Goal: Information Seeking & Learning: Learn about a topic

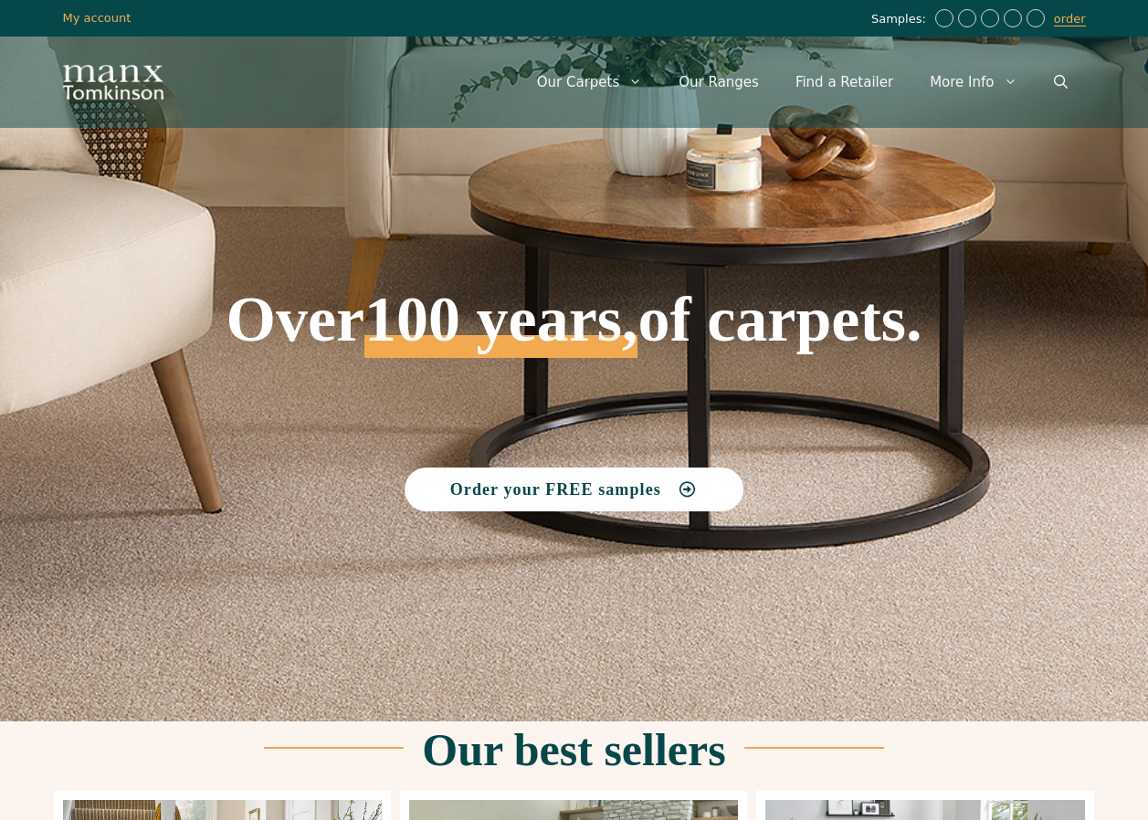
scroll to position [548, 0]
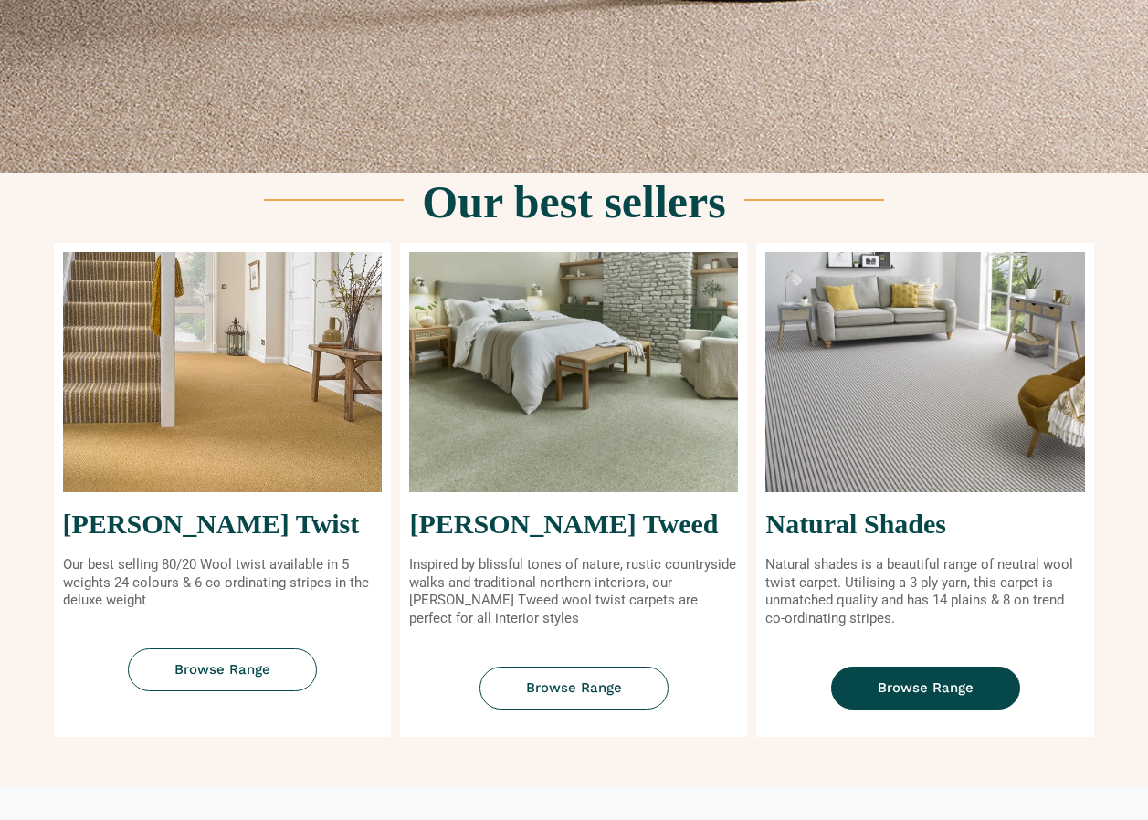
click at [937, 681] on span "Browse Range" at bounding box center [926, 688] width 96 height 14
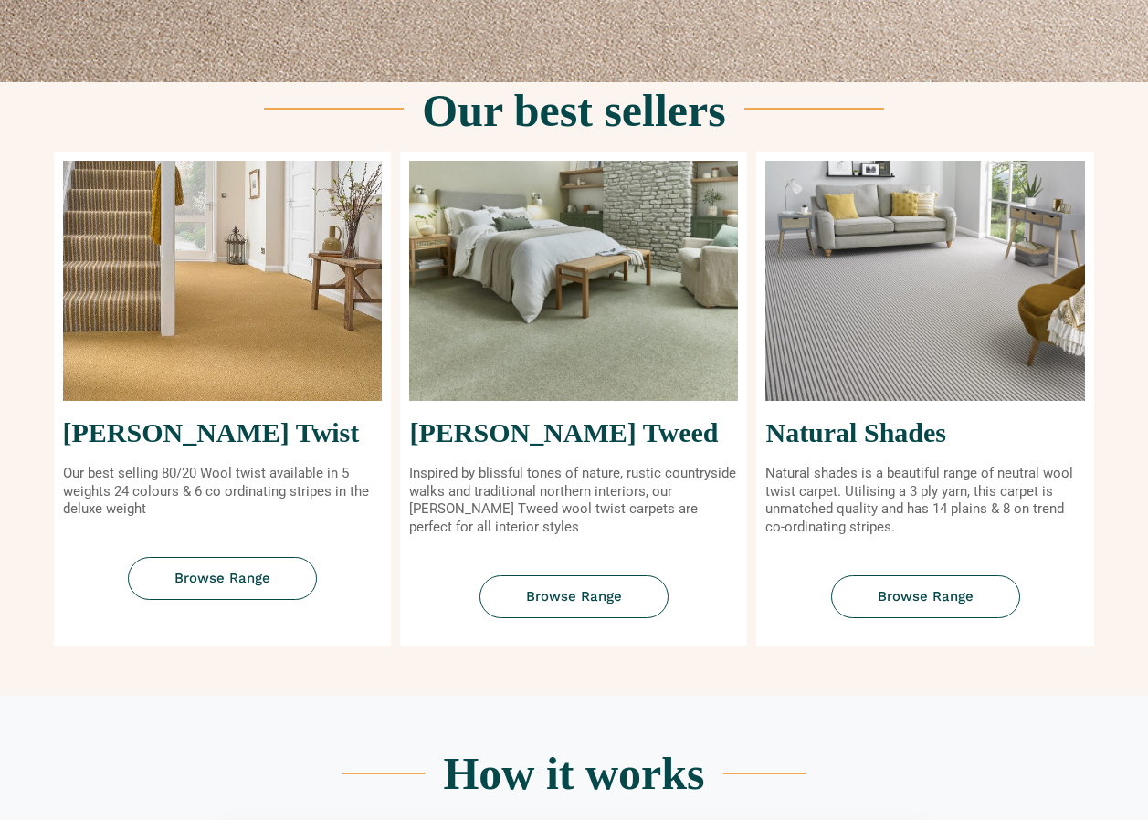
scroll to position [0, 0]
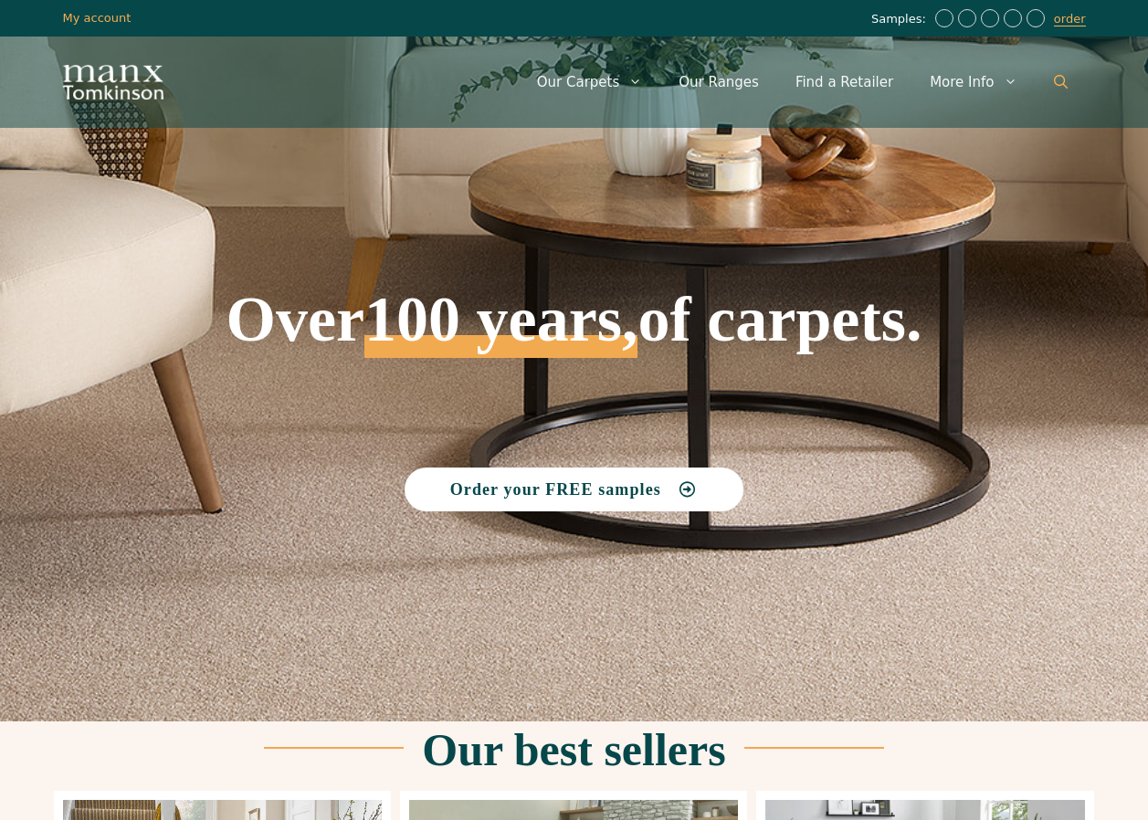
click at [1063, 78] on icon "Open Search Bar" at bounding box center [1061, 82] width 14 height 14
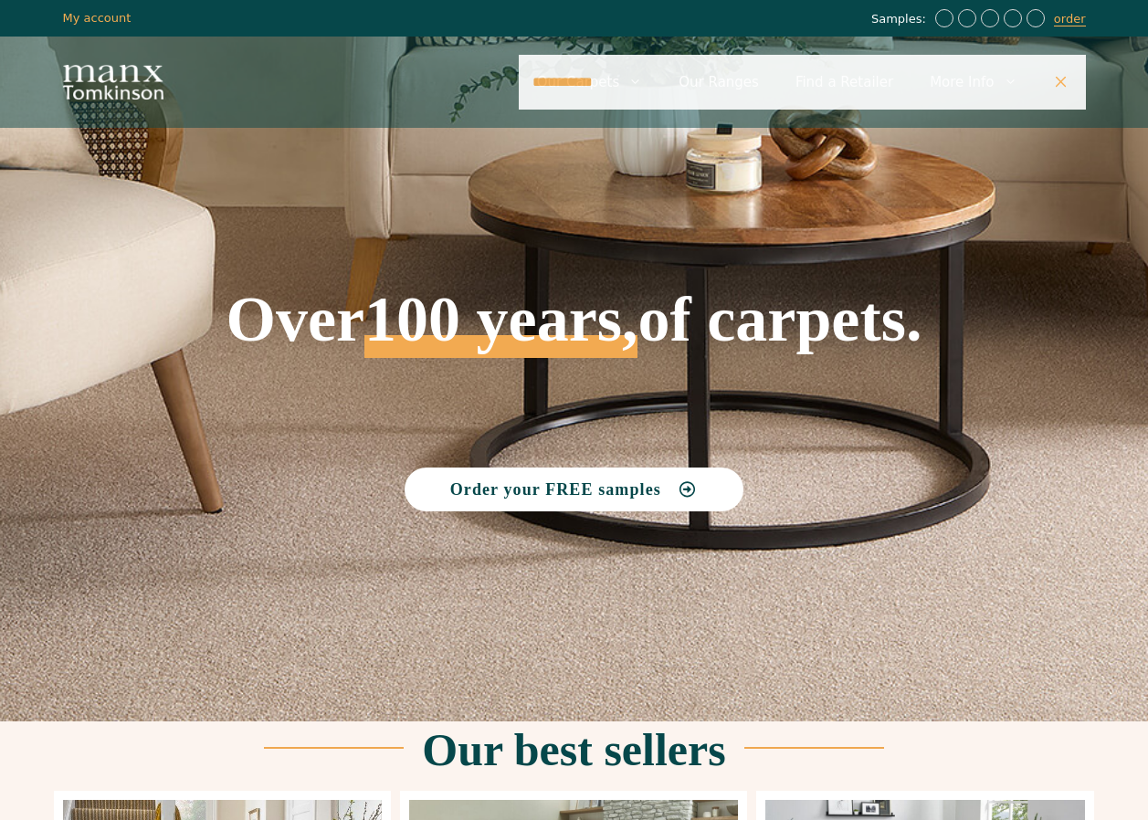
type input "**********"
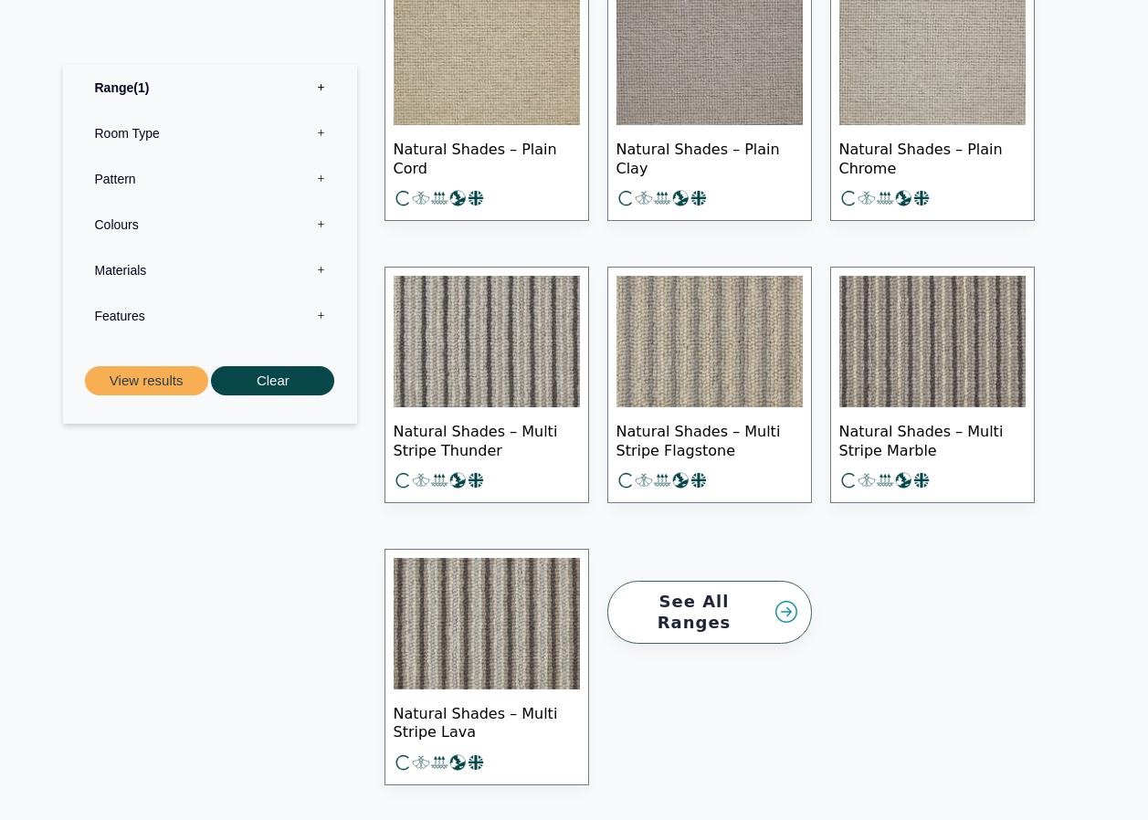
scroll to position [2557, 0]
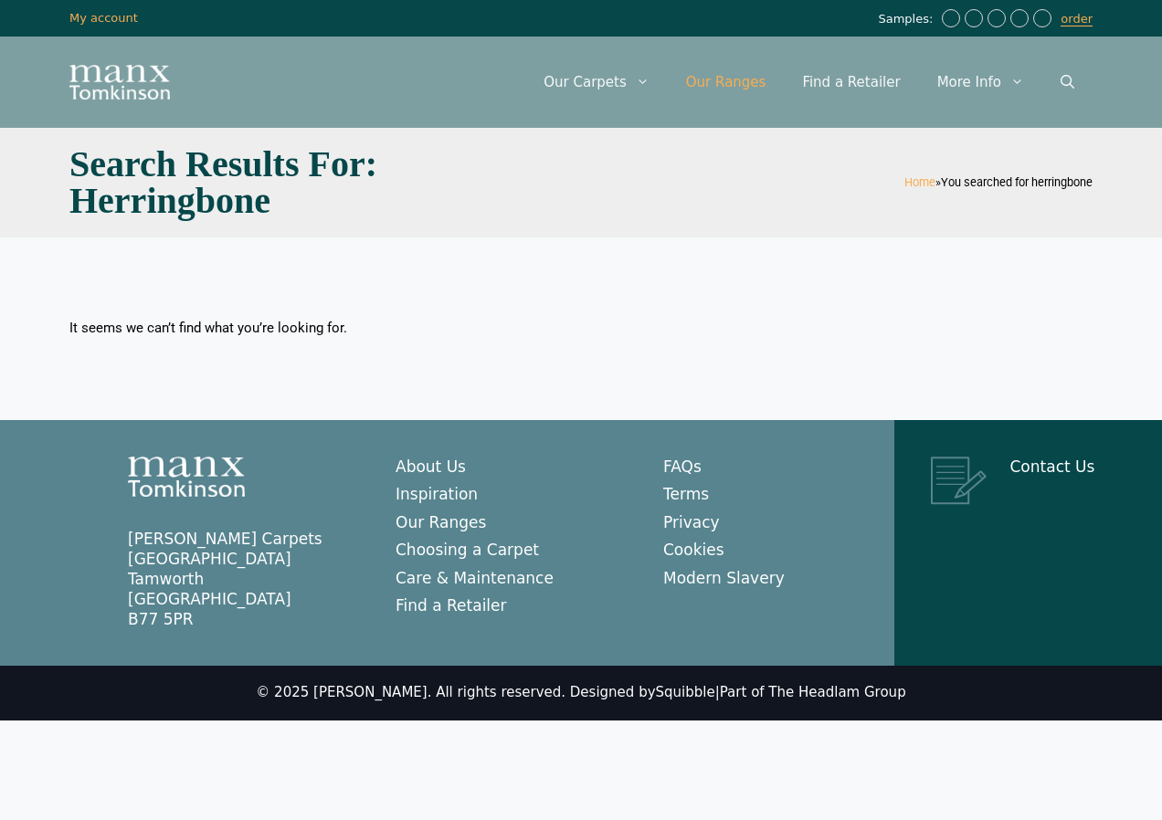
click at [739, 82] on link "Our Ranges" at bounding box center [726, 82] width 117 height 55
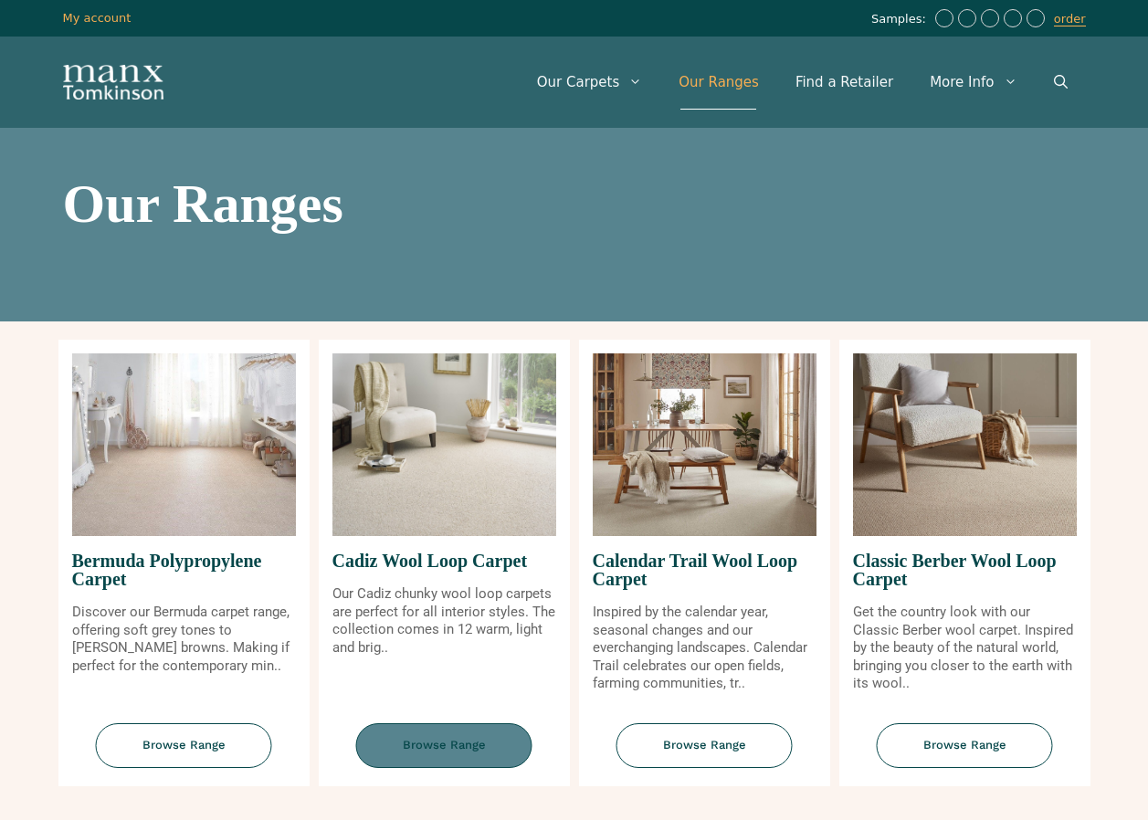
click at [447, 753] on span "Browse Range" at bounding box center [444, 745] width 176 height 45
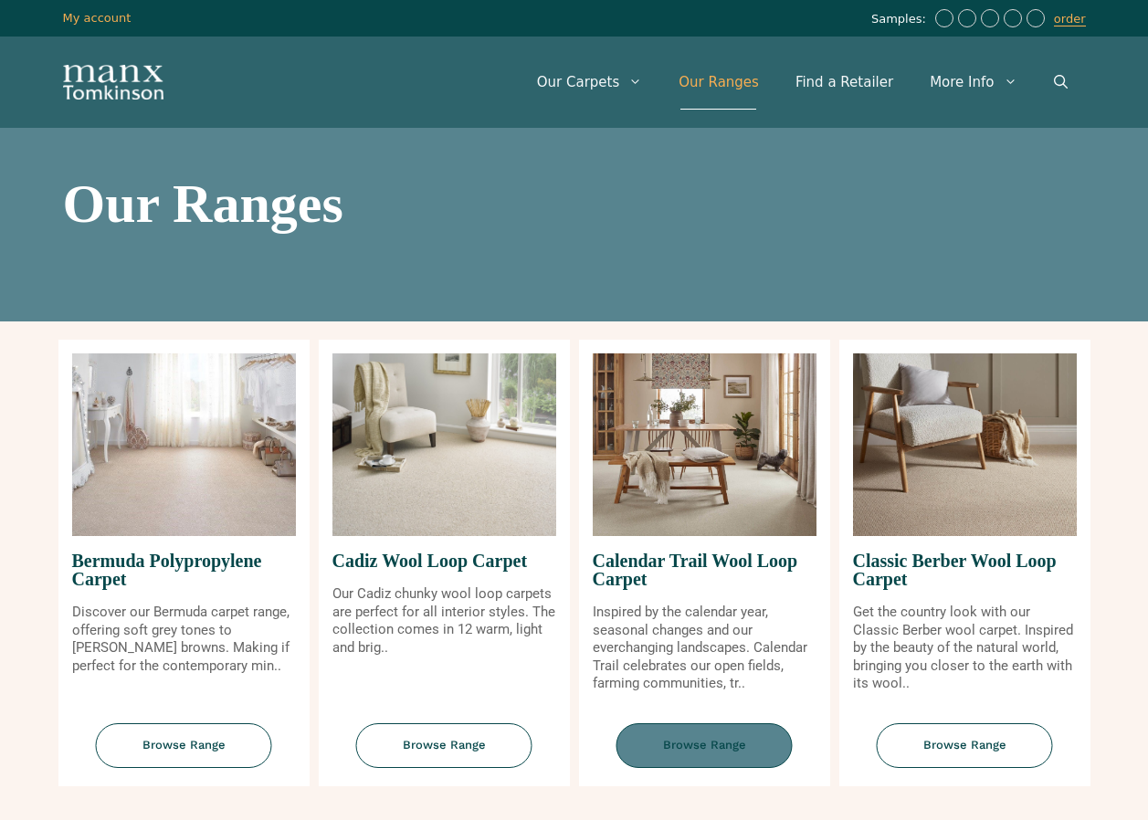
click at [677, 728] on span "Browse Range" at bounding box center [704, 745] width 176 height 45
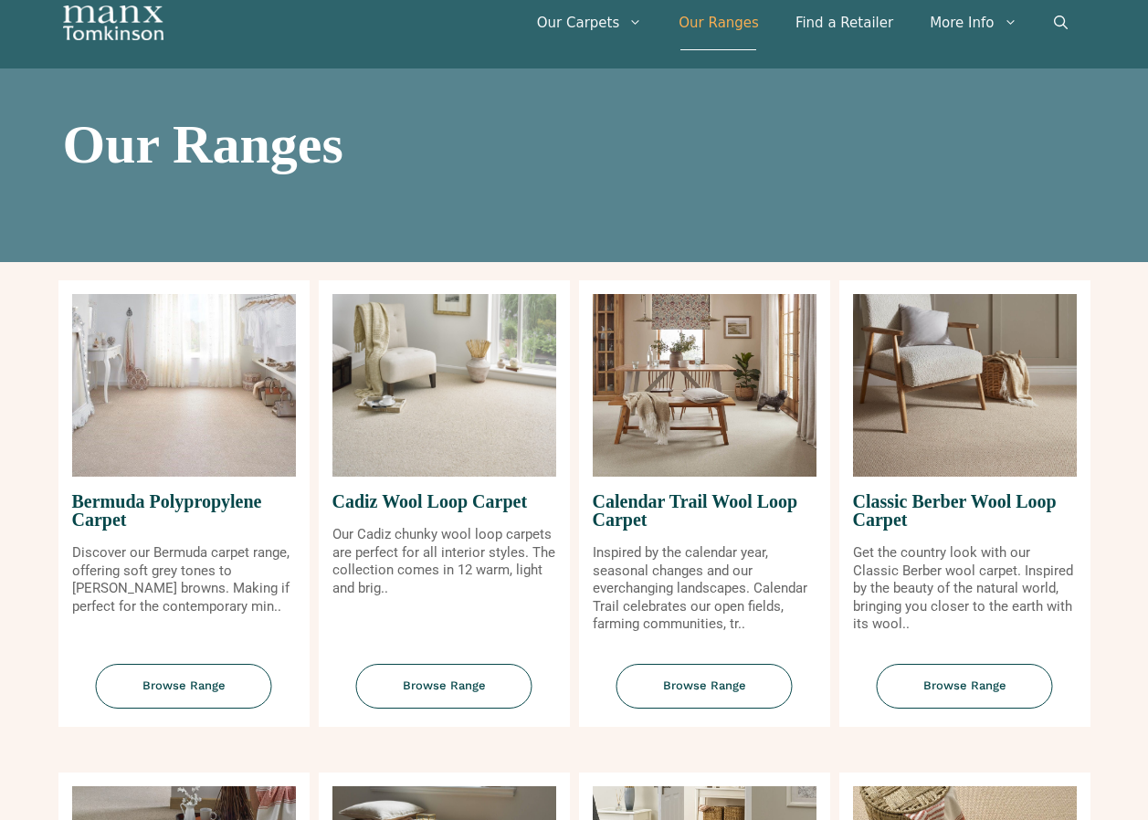
scroll to position [91, 0]
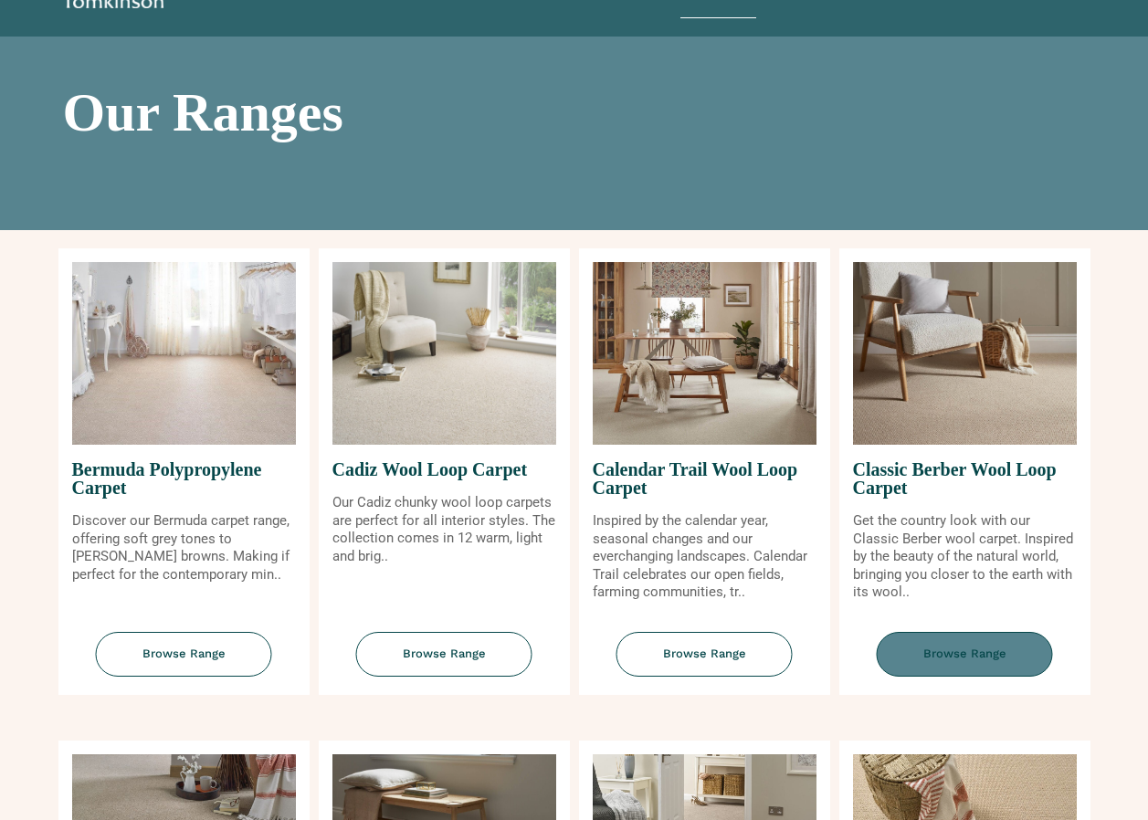
click at [948, 669] on span "Browse Range" at bounding box center [965, 654] width 176 height 45
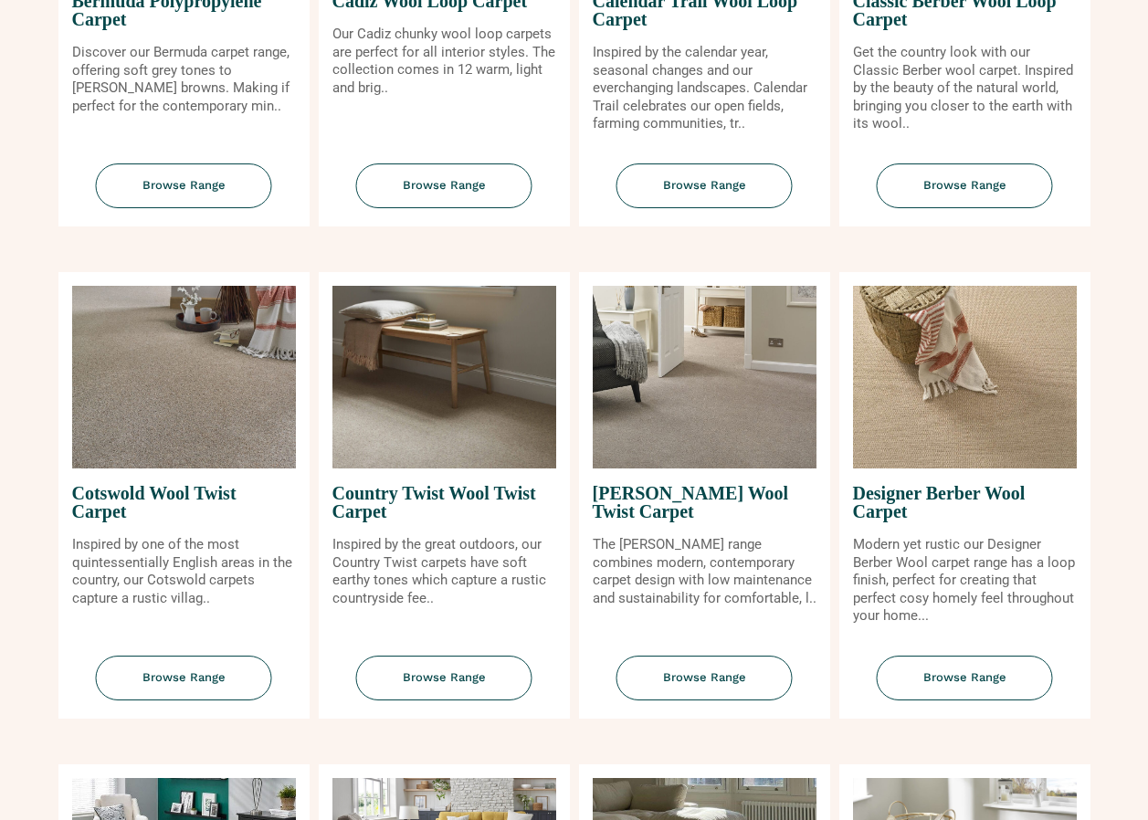
scroll to position [639, 0]
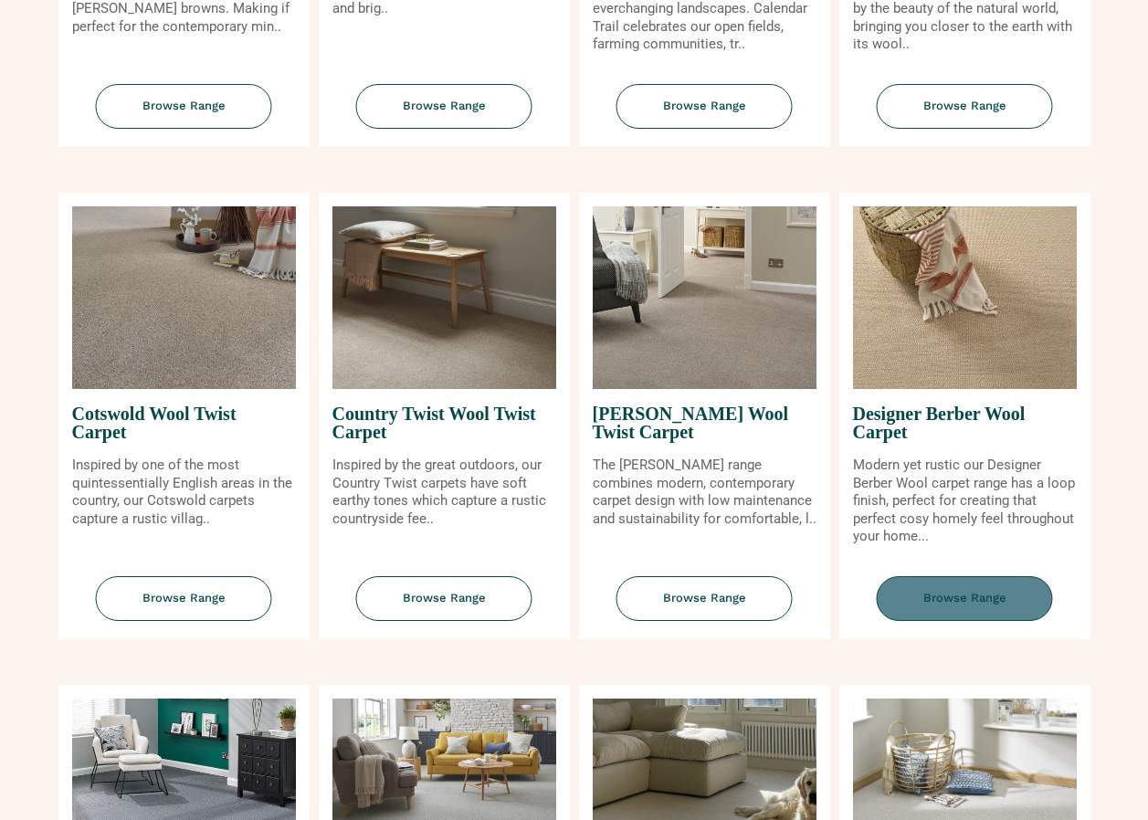
click at [969, 599] on span "Browse Range" at bounding box center [965, 598] width 176 height 45
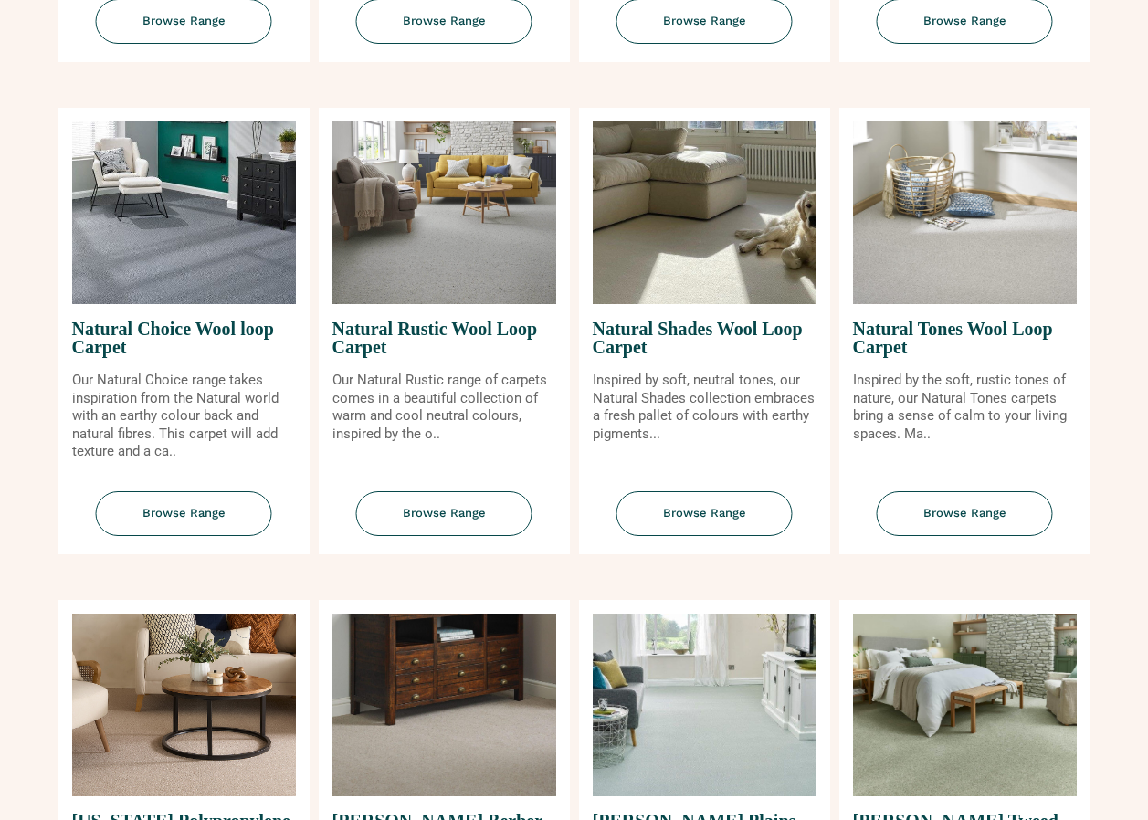
scroll to position [1279, 0]
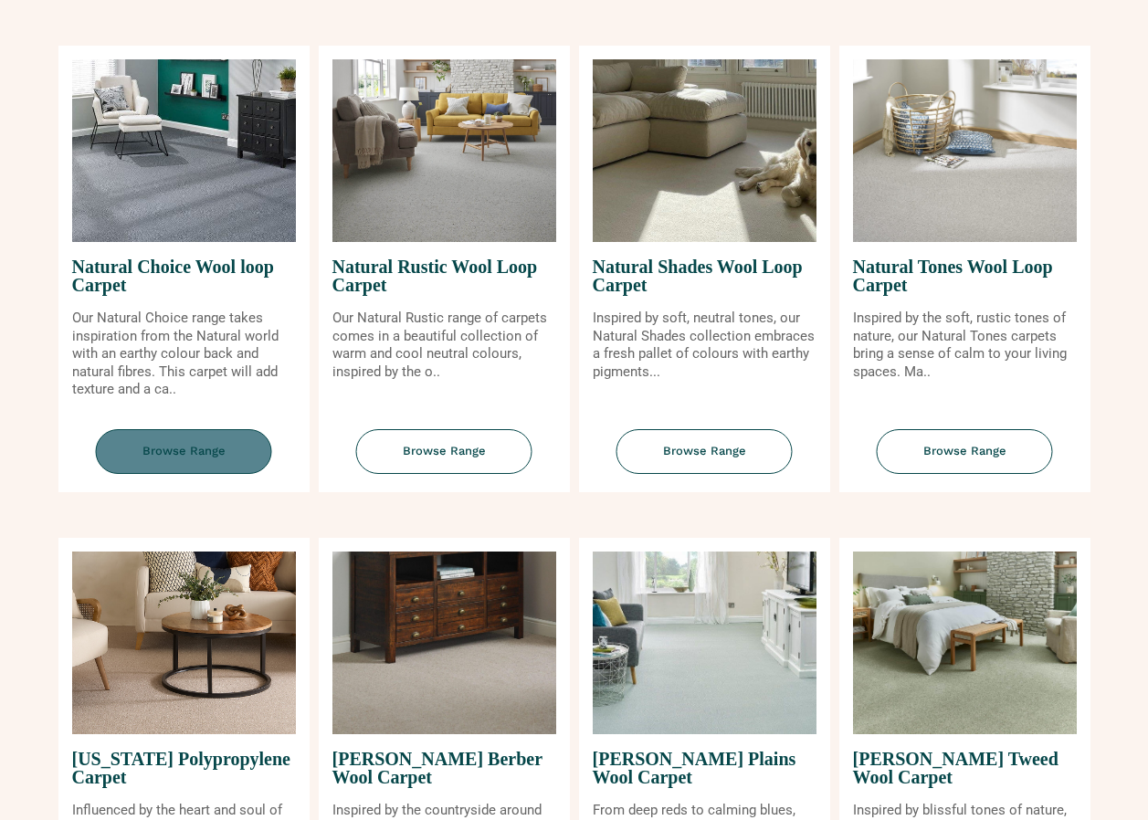
click at [197, 444] on span "Browse Range" at bounding box center [184, 451] width 176 height 45
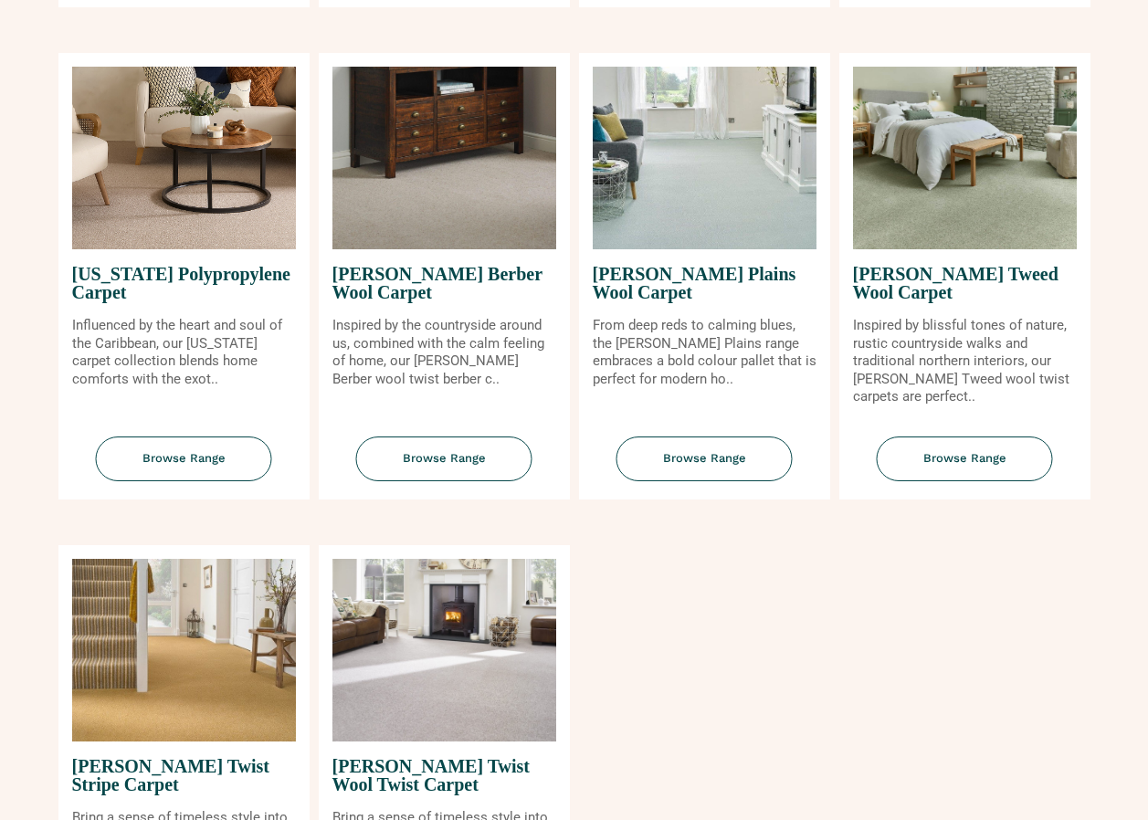
scroll to position [1918, 0]
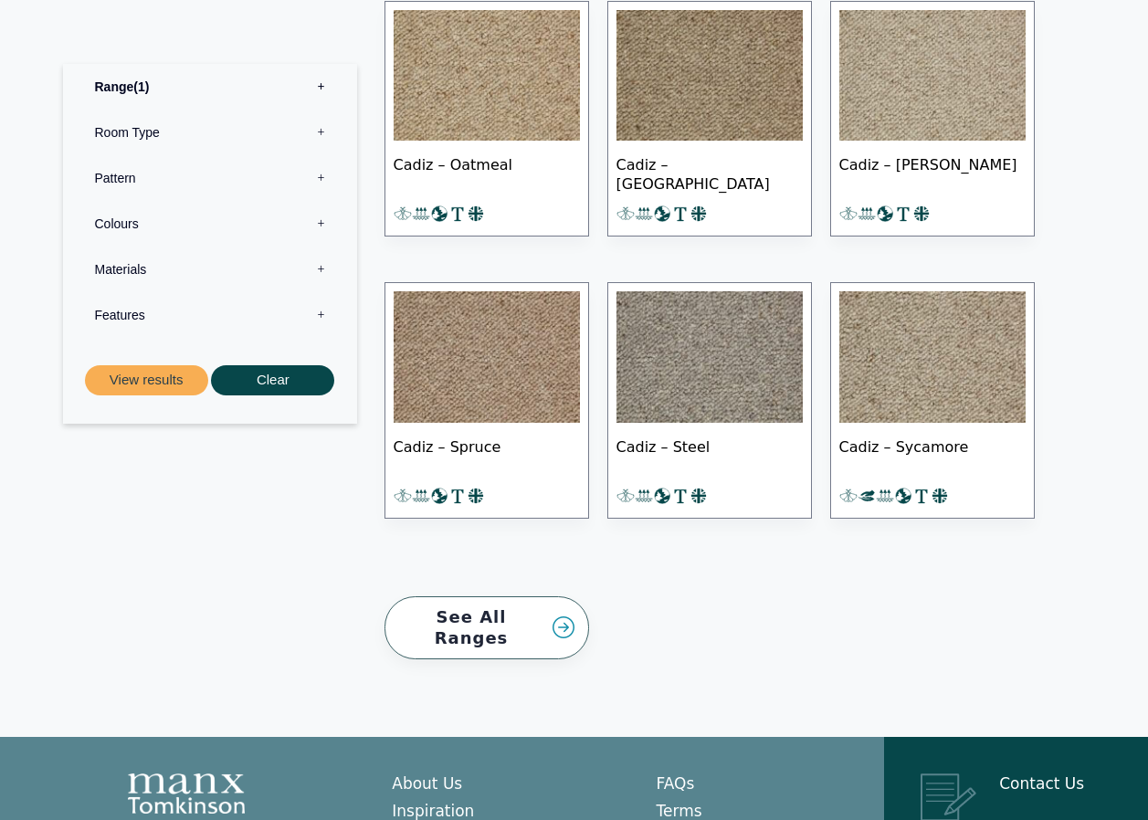
scroll to position [1553, 0]
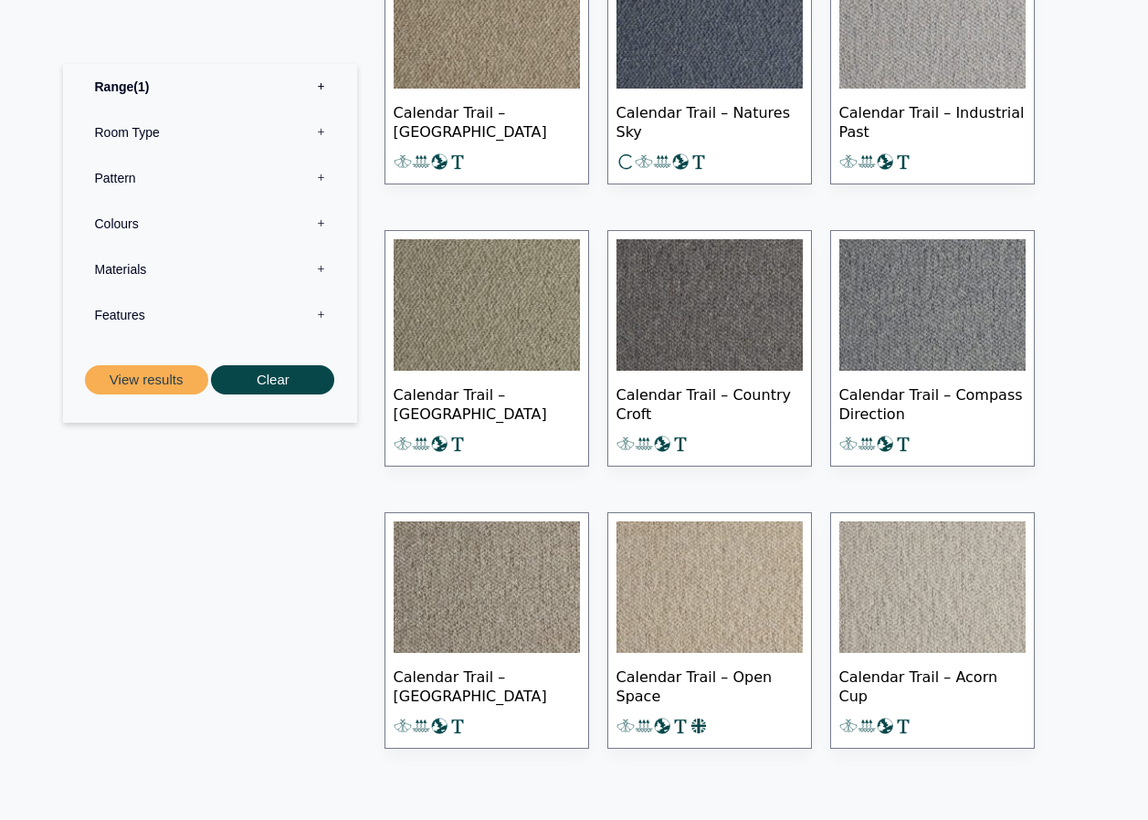
scroll to position [1553, 0]
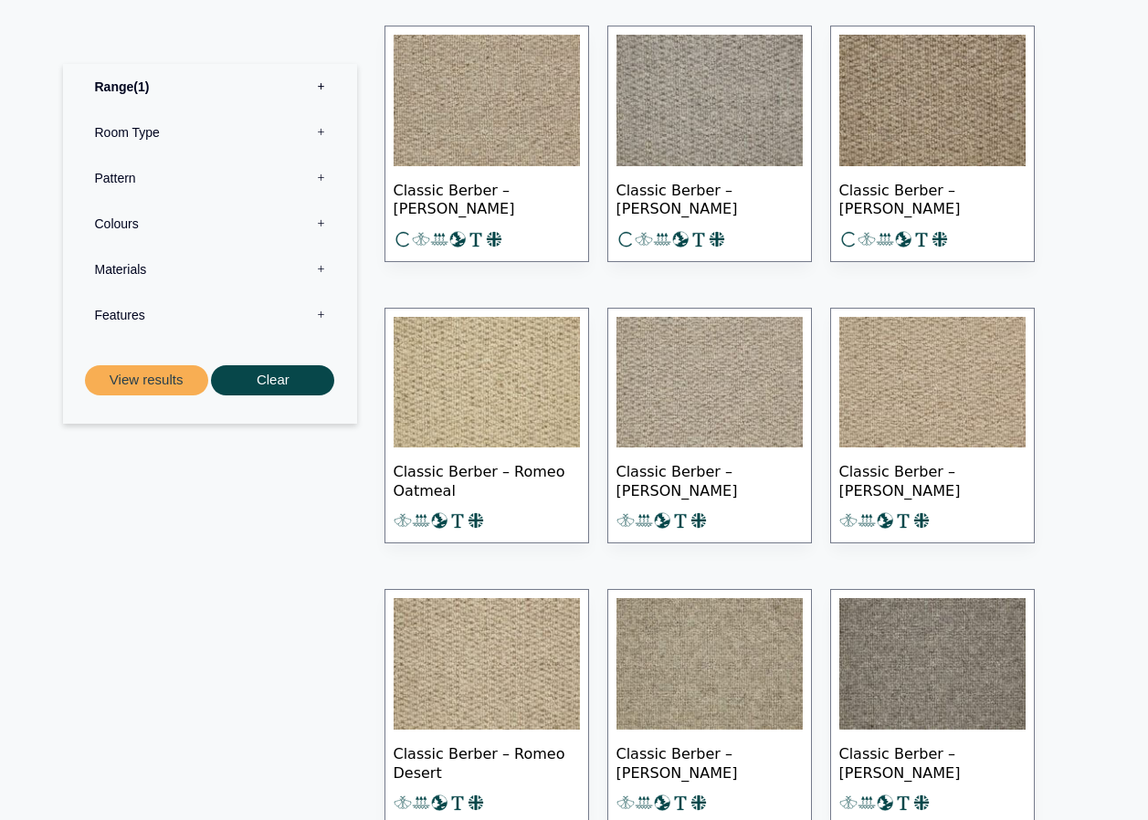
scroll to position [1553, 0]
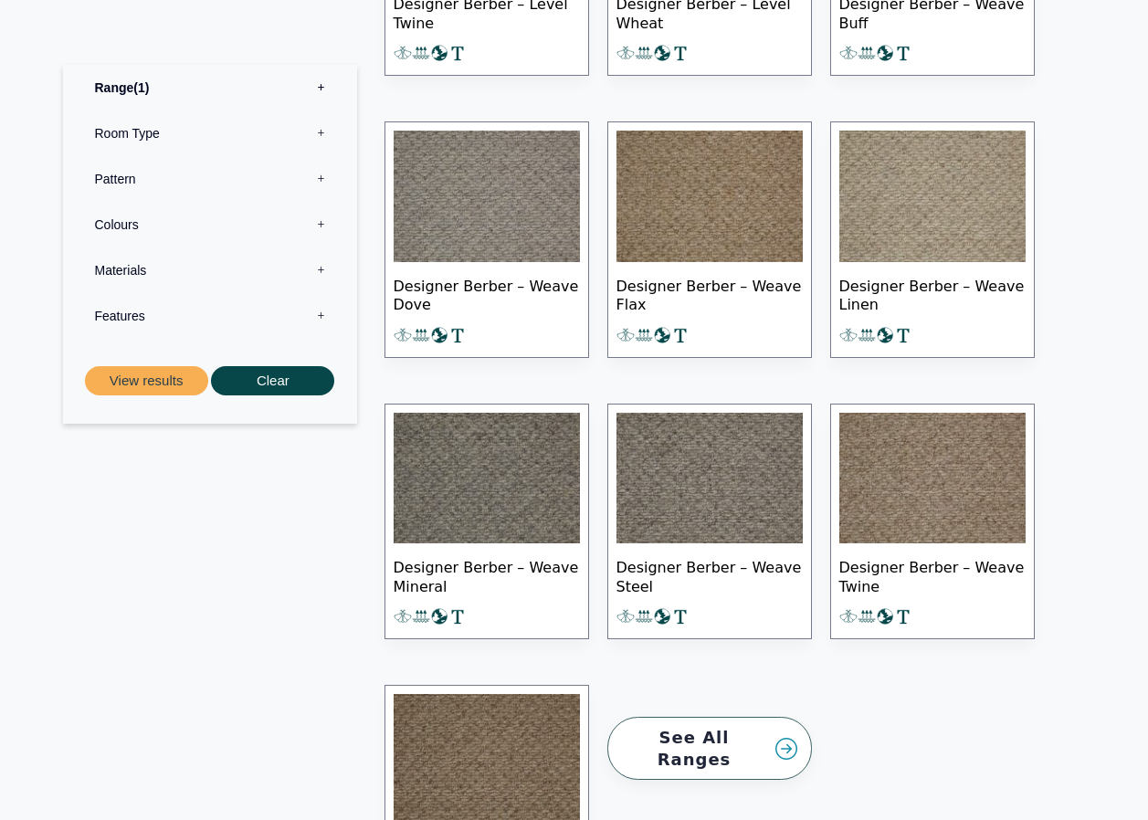
scroll to position [1827, 0]
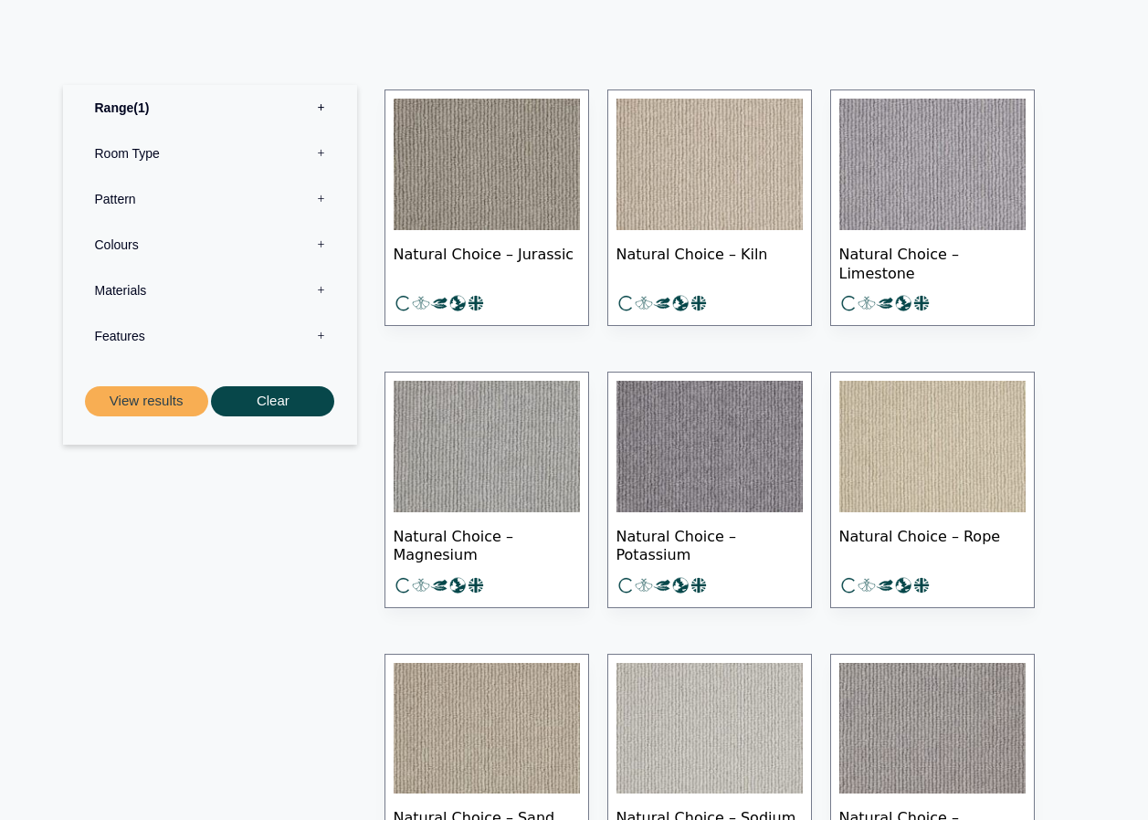
scroll to position [1370, 0]
